Goal: Ask a question

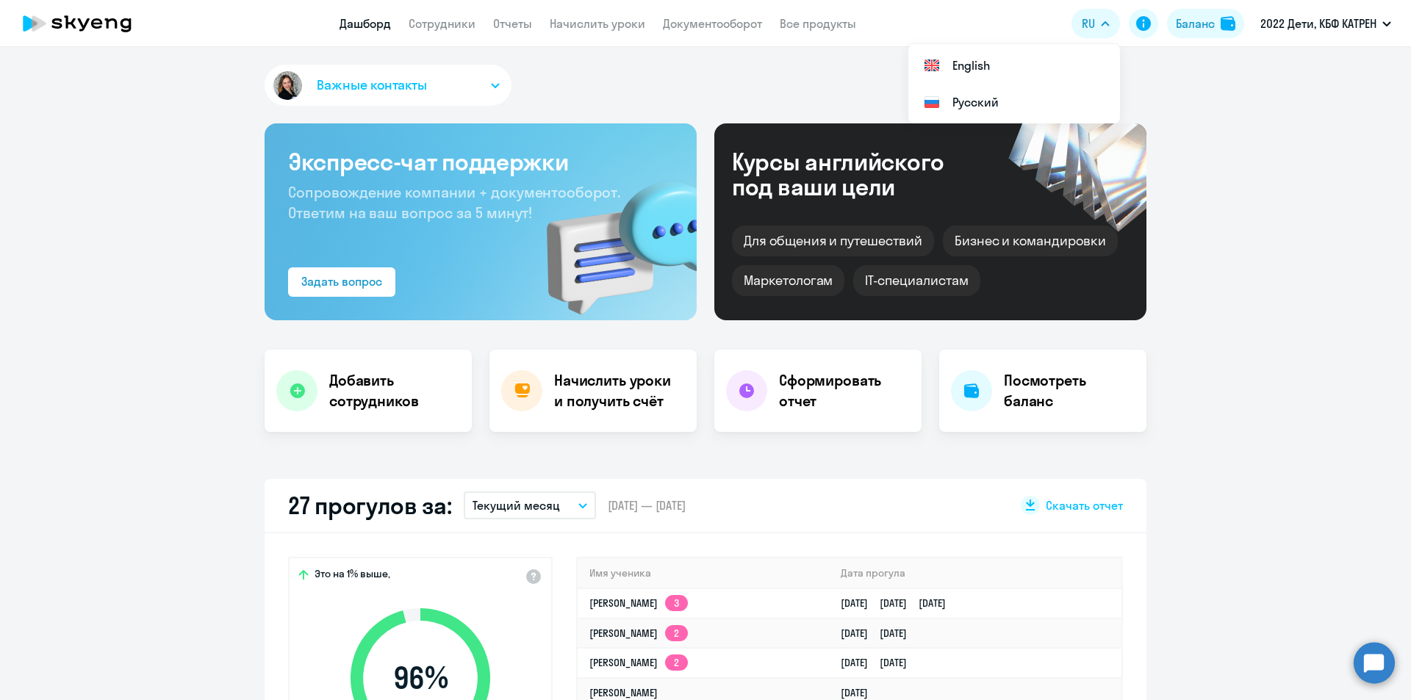
scroll to position [221, 0]
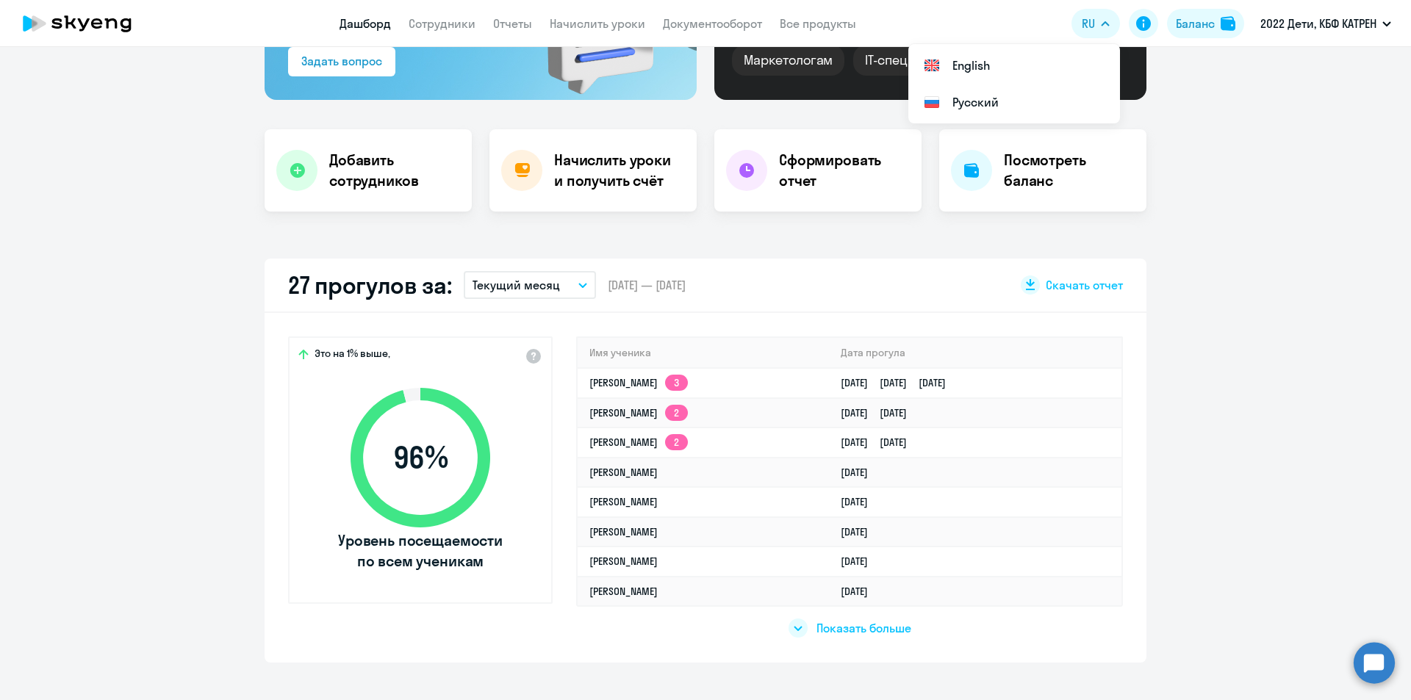
click at [1384, 677] on circle at bounding box center [1374, 662] width 41 height 41
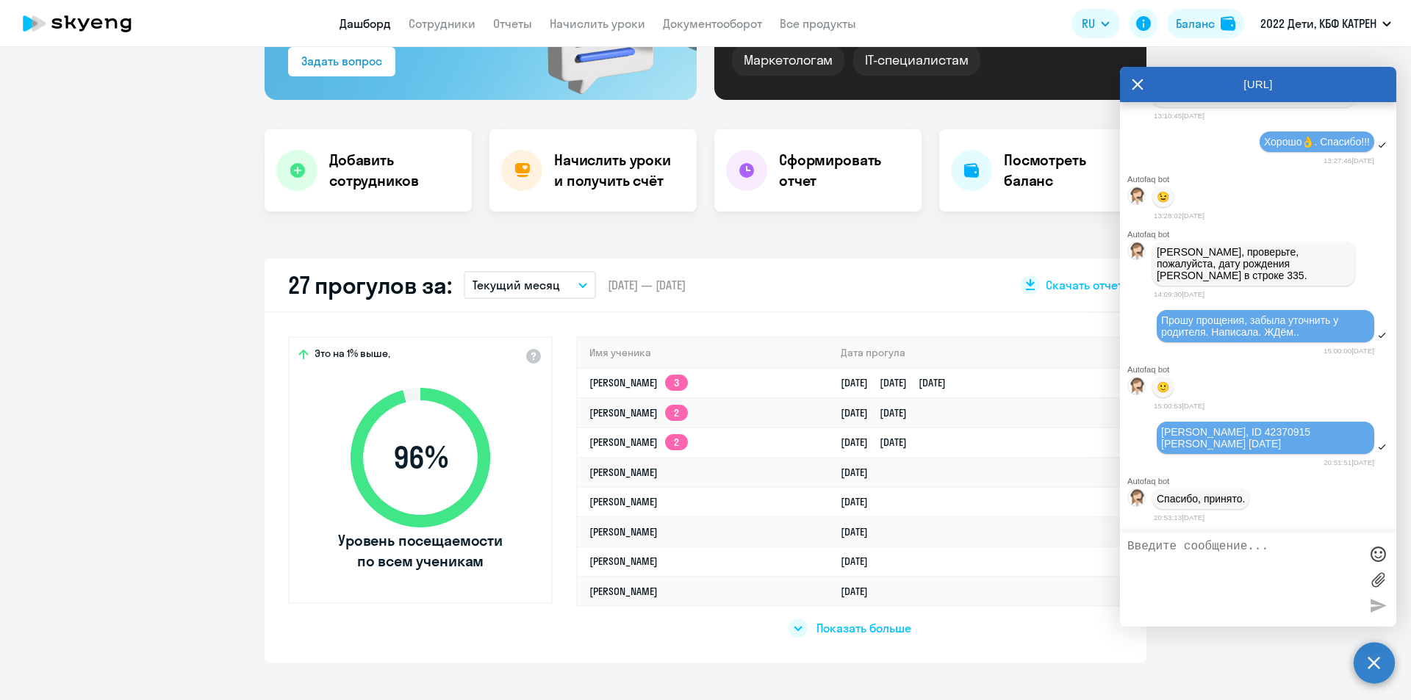
scroll to position [0, 0]
click at [1228, 553] on textarea at bounding box center [1244, 579] width 232 height 79
paste textarea "42370915"
click at [1263, 548] on textarea "[PERSON_NAME], доброе утро! 42370915" at bounding box center [1244, 579] width 232 height 79
click at [1128, 560] on textarea "[PERSON_NAME], доброе утро! 42370915" at bounding box center [1244, 579] width 232 height 79
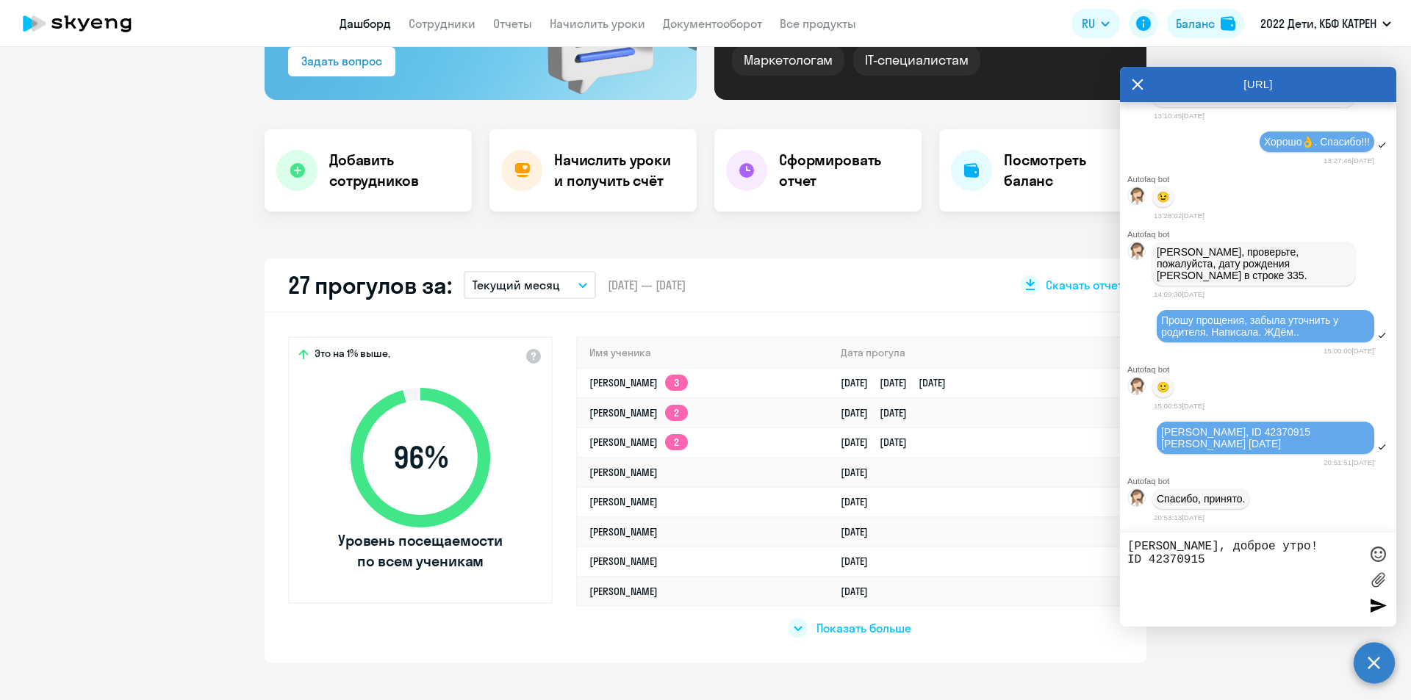
click at [1205, 562] on textarea "[PERSON_NAME], доброе утро! ID 42370915" at bounding box center [1244, 579] width 232 height 79
paste textarea "42316864"
paste textarea "[EMAIL_ADDRESS][DOMAIN_NAME]"
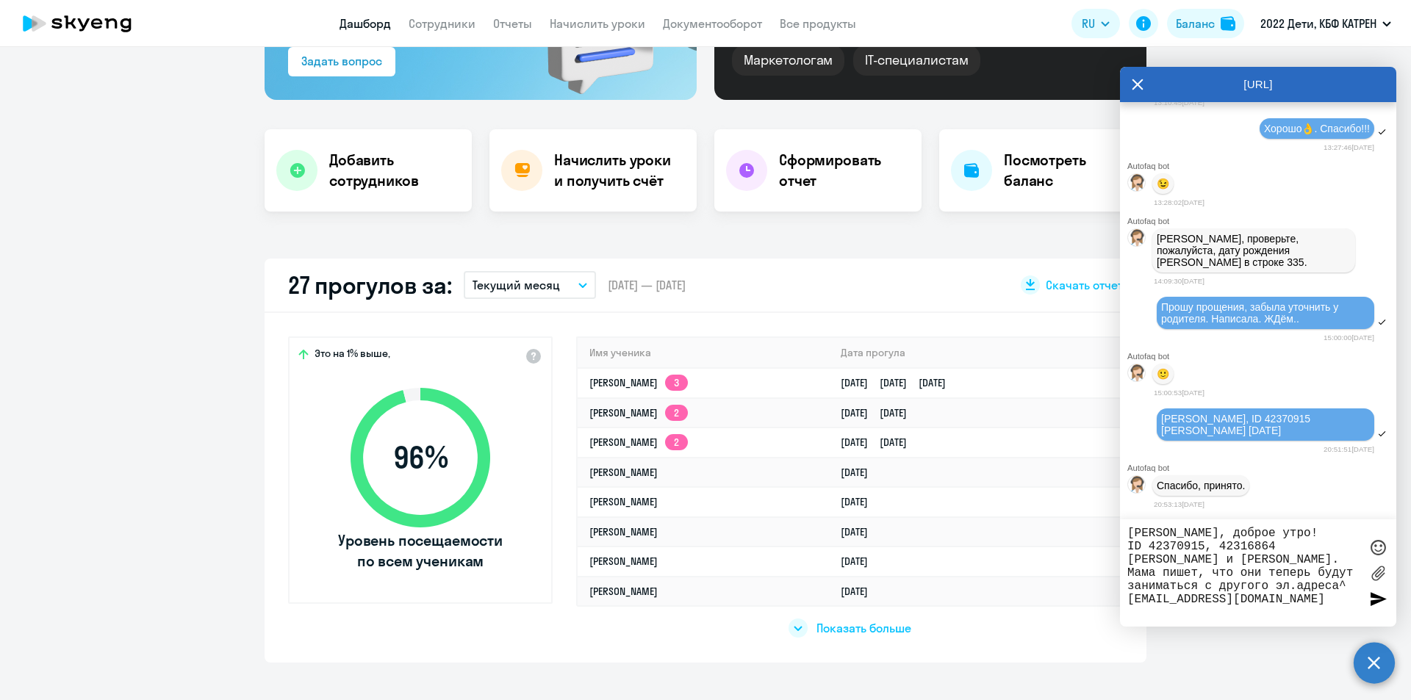
click at [1348, 584] on textarea "[PERSON_NAME], доброе утро! ID 42370915, 42316864 [PERSON_NAME] и [PERSON_NAME]…" at bounding box center [1244, 573] width 232 height 93
click at [1305, 601] on textarea "[PERSON_NAME], доброе утро! ID 42370915, 42316864 [PERSON_NAME] и [PERSON_NAME]…" at bounding box center [1244, 573] width 232 height 93
click at [1291, 598] on textarea "[PERSON_NAME], доброе утро! ID 42370915, 42316864 [PERSON_NAME] и [PERSON_NAME]…" at bounding box center [1244, 573] width 232 height 93
click at [1129, 598] on textarea "[PERSON_NAME], доброе утро! ID 42370915, 42316864 [PERSON_NAME] и [PERSON_NAME]…" at bounding box center [1244, 573] width 232 height 93
drag, startPoint x: 1129, startPoint y: 598, endPoint x: 1308, endPoint y: 603, distance: 179.4
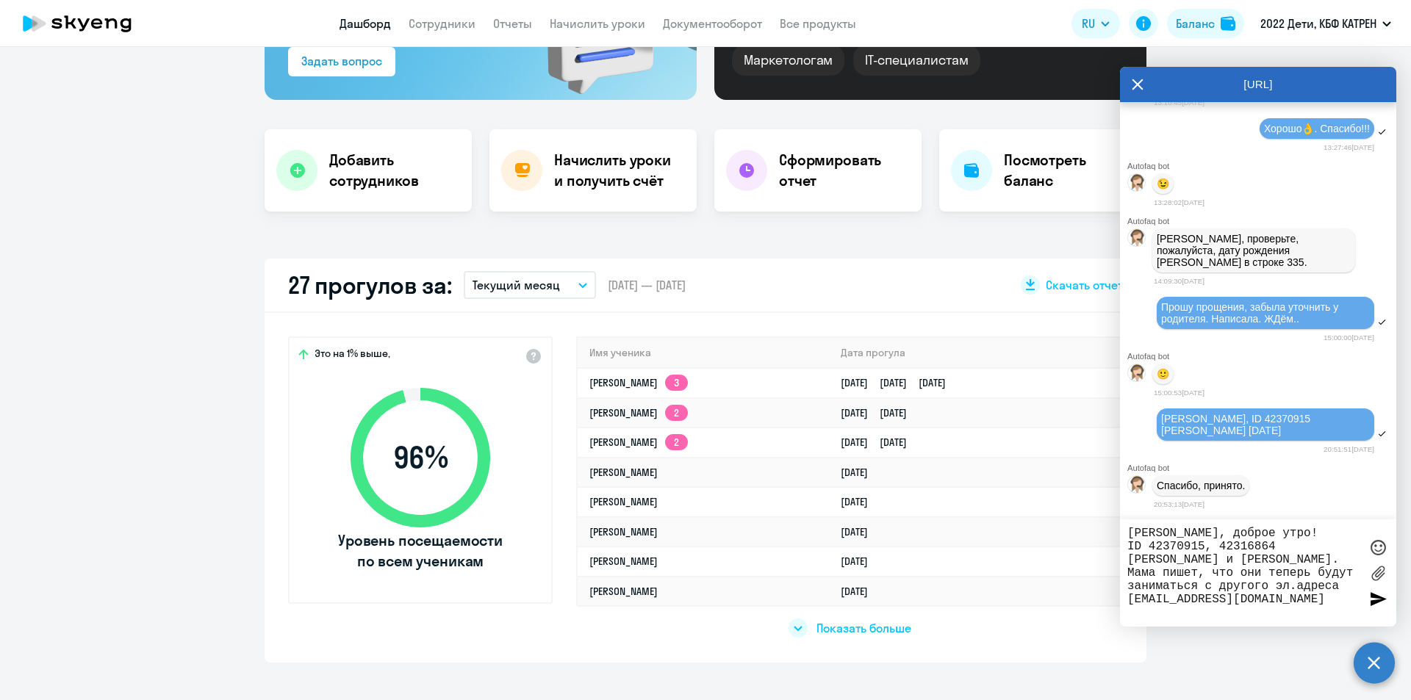
click at [1308, 603] on textarea "[PERSON_NAME], доброе утро! ID 42370915, 42316864 [PERSON_NAME] и [PERSON_NAME]…" at bounding box center [1244, 573] width 232 height 93
click at [1311, 602] on textarea "[PERSON_NAME], доброе утро! ID 42370915, 42316864 [PERSON_NAME] и [PERSON_NAME]…" at bounding box center [1244, 573] width 232 height 93
click at [1130, 597] on textarea "[PERSON_NAME], доброе утро! ID 42370915, 42316864 [PERSON_NAME] и [PERSON_NAME]…" at bounding box center [1244, 573] width 232 height 93
click at [1296, 601] on textarea "[PERSON_NAME], доброе утро! ID 42370915, 42316864 [PERSON_NAME] и [PERSON_NAME]…" at bounding box center [1244, 573] width 232 height 93
click at [1292, 599] on textarea "[PERSON_NAME], доброе утро! ID 42370915, 42316864 [PERSON_NAME] и [PERSON_NAME]…" at bounding box center [1244, 573] width 232 height 93
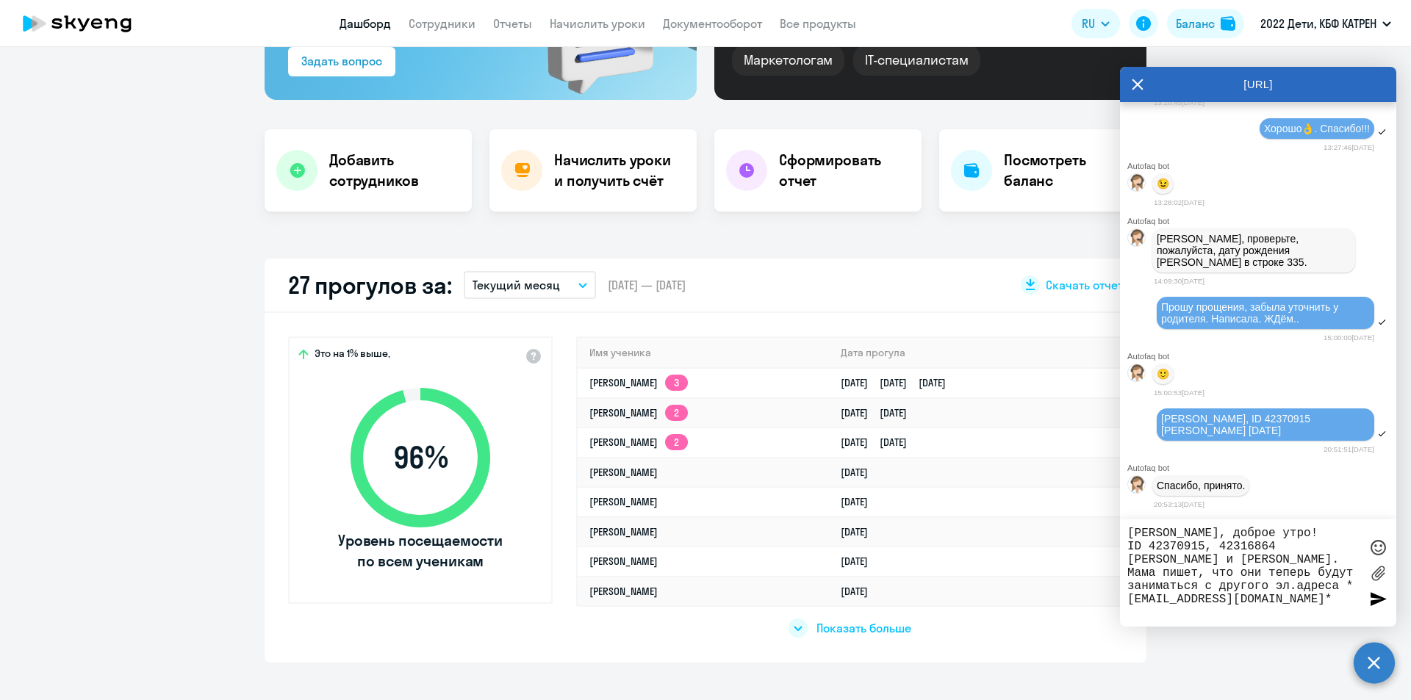
click at [1136, 597] on textarea "[PERSON_NAME], доброе утро! ID 42370915, 42316864 [PERSON_NAME] и [PERSON_NAME]…" at bounding box center [1244, 573] width 232 height 93
click at [1298, 601] on textarea "[PERSON_NAME], доброе утро! ID 42370915, 42316864 [PERSON_NAME] и [PERSON_NAME]…" at bounding box center [1244, 573] width 232 height 93
click at [1293, 602] on textarea "[PERSON_NAME], доброе утро! ID 42370915, 42316864 [PERSON_NAME] и [PERSON_NAME]…" at bounding box center [1244, 573] width 232 height 93
click at [1285, 601] on textarea "[PERSON_NAME], доброе утро! ID 42370915, 42316864 [PERSON_NAME] и [PERSON_NAME]…" at bounding box center [1244, 573] width 232 height 93
type textarea "[PERSON_NAME], доброе утро! ID 42370915, 42316864 [PERSON_NAME] и [PERSON_NAME]…"
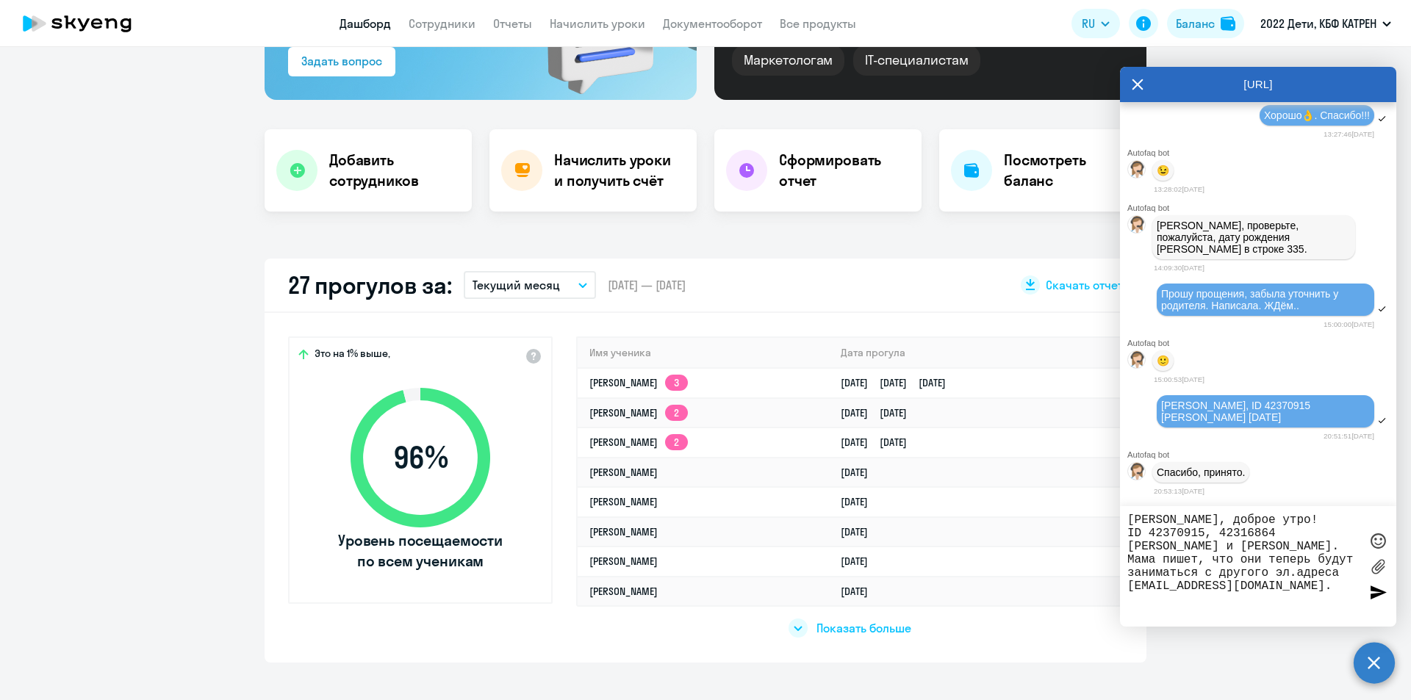
drag, startPoint x: 1294, startPoint y: 596, endPoint x: 1123, endPoint y: 517, distance: 188.8
click at [1123, 517] on div "[PERSON_NAME], доброе утро! ID 42370915, 42316864 [PERSON_NAME] и [PERSON_NAME]…" at bounding box center [1258, 566] width 276 height 121
